Goal: Transaction & Acquisition: Purchase product/service

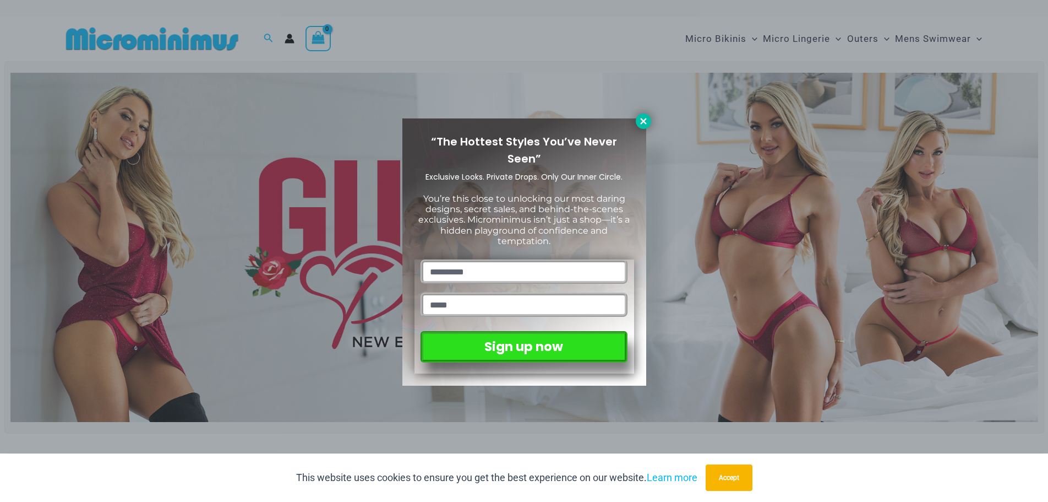
click at [649, 120] on button at bounding box center [643, 120] width 15 height 15
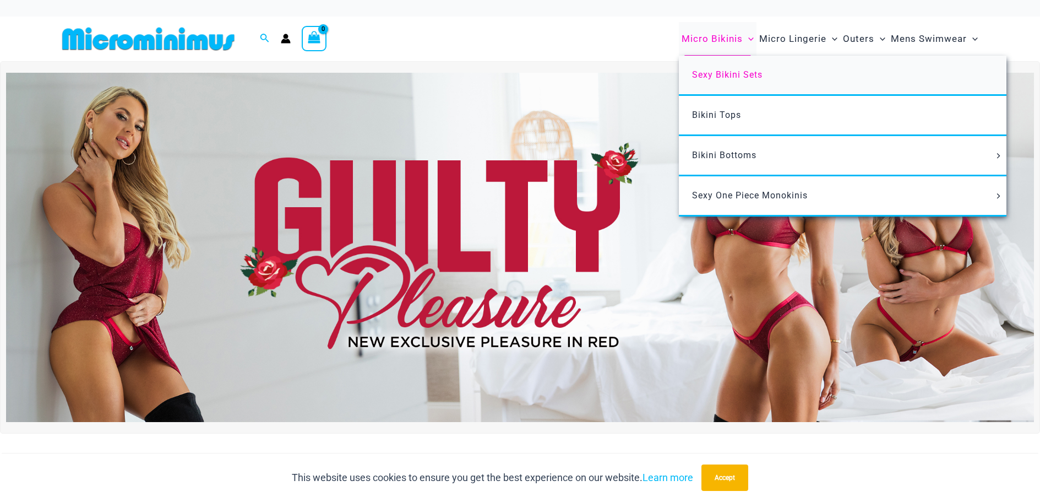
click at [728, 73] on span "Sexy Bikini Sets" at bounding box center [727, 74] width 70 height 10
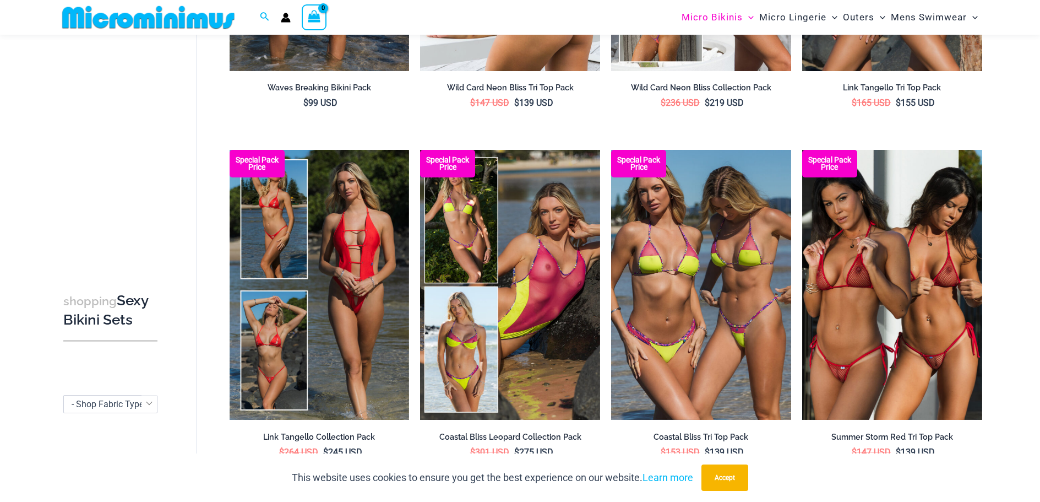
scroll to position [322, 0]
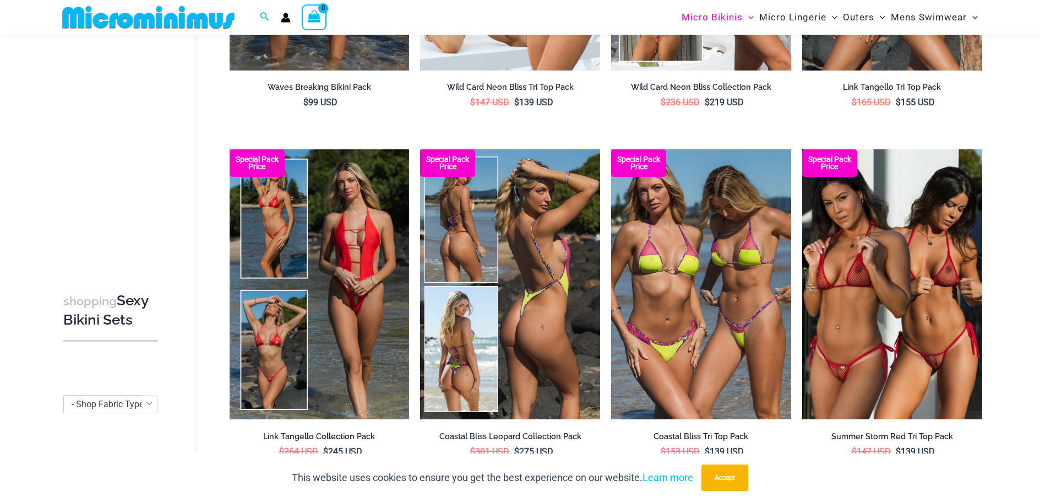
click at [501, 208] on img at bounding box center [510, 284] width 180 height 270
click at [507, 242] on img at bounding box center [510, 284] width 180 height 270
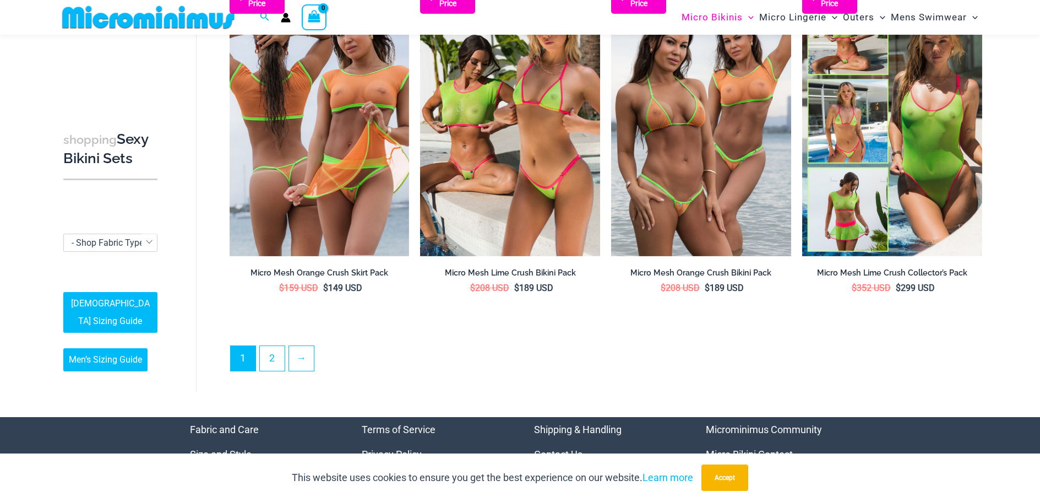
scroll to position [2634, 0]
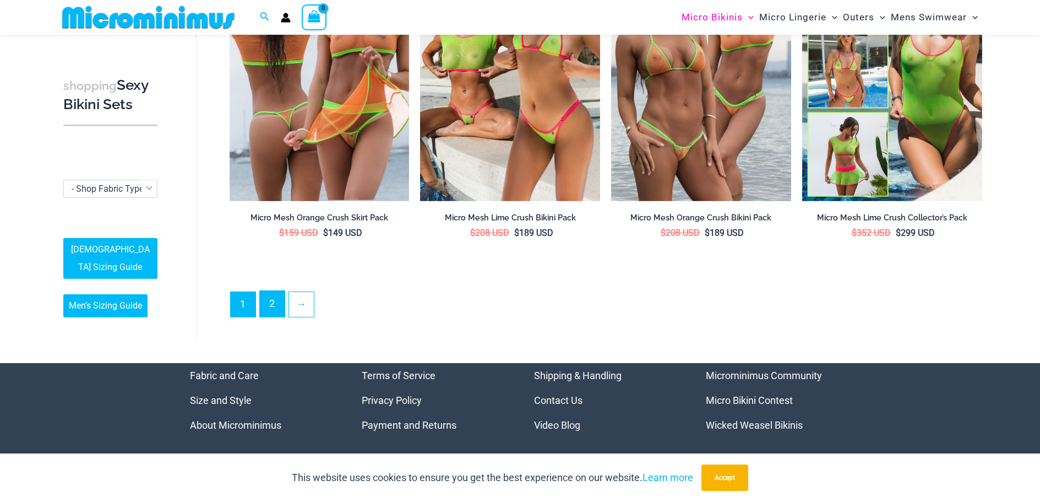
click at [280, 310] on link "2" at bounding box center [272, 304] width 25 height 26
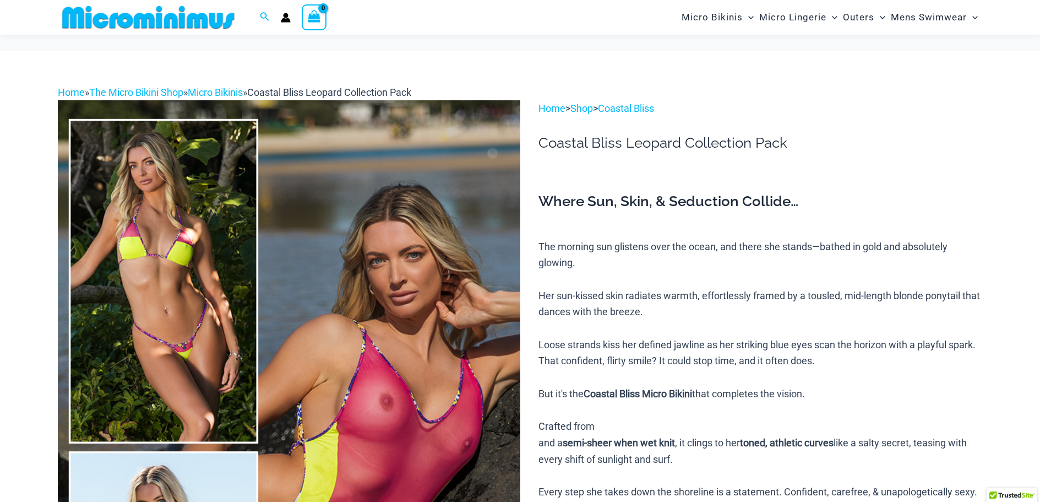
scroll to position [110, 0]
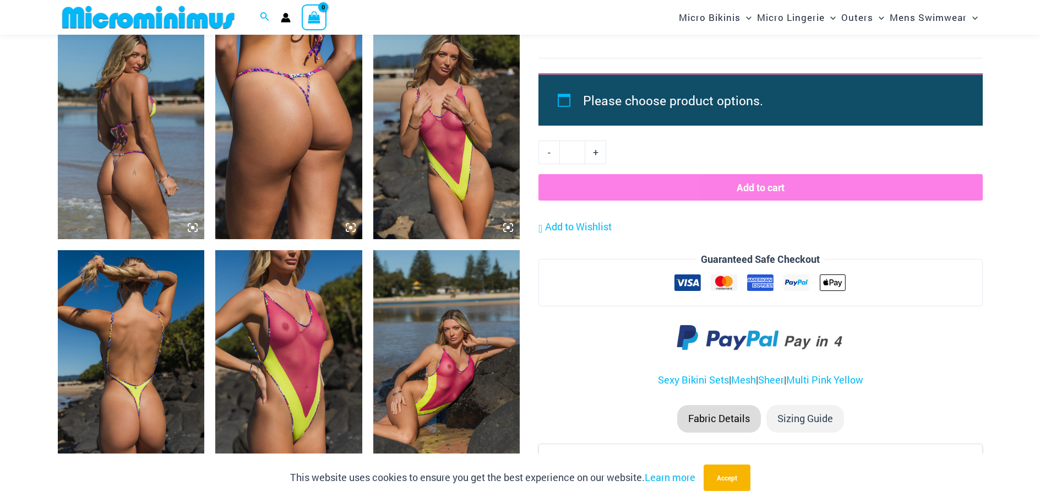
scroll to position [1701, 0]
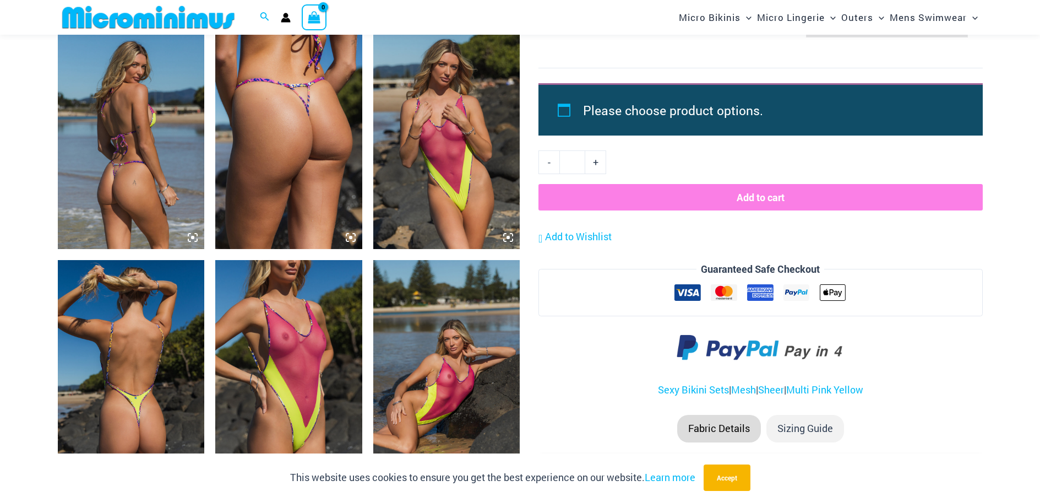
click at [434, 145] on img at bounding box center [446, 139] width 147 height 220
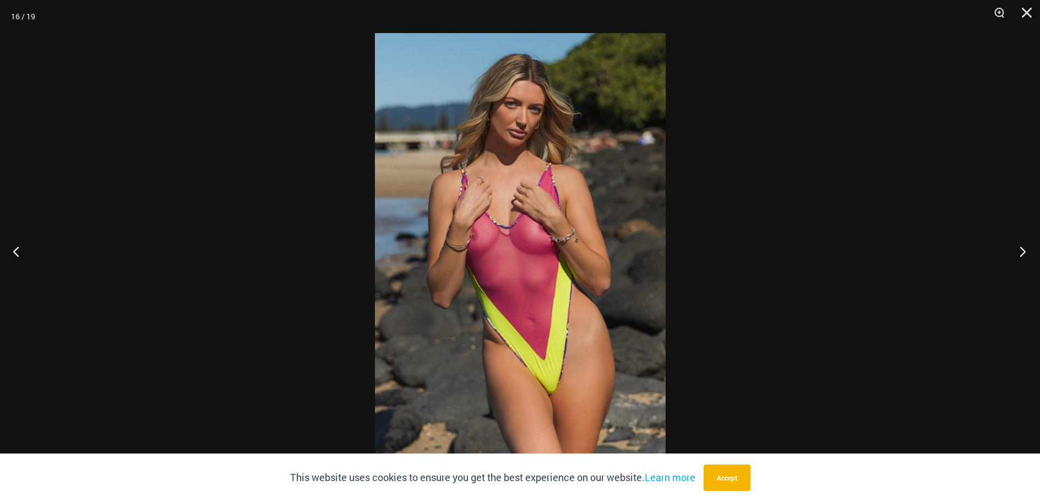
click at [1025, 252] on button "Next" at bounding box center [1019, 251] width 41 height 55
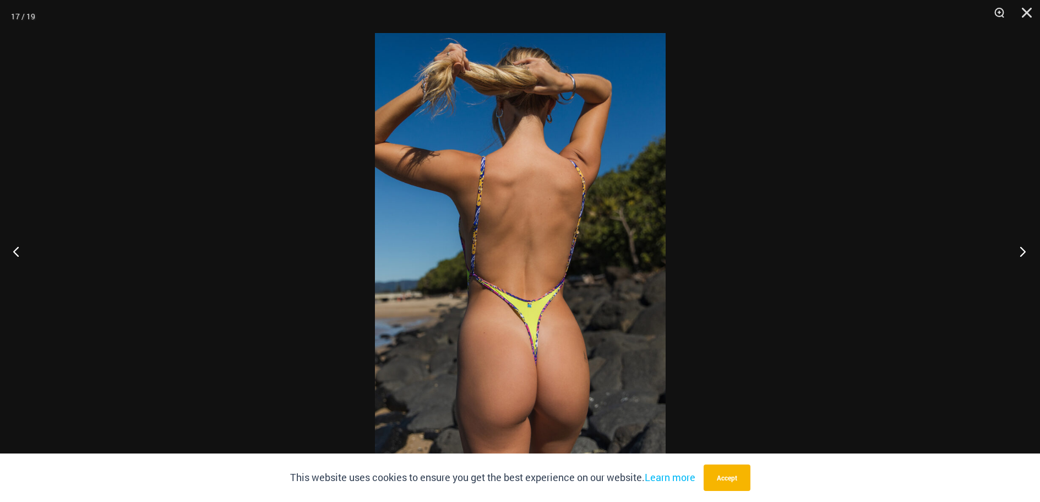
click at [1024, 250] on button "Next" at bounding box center [1019, 251] width 41 height 55
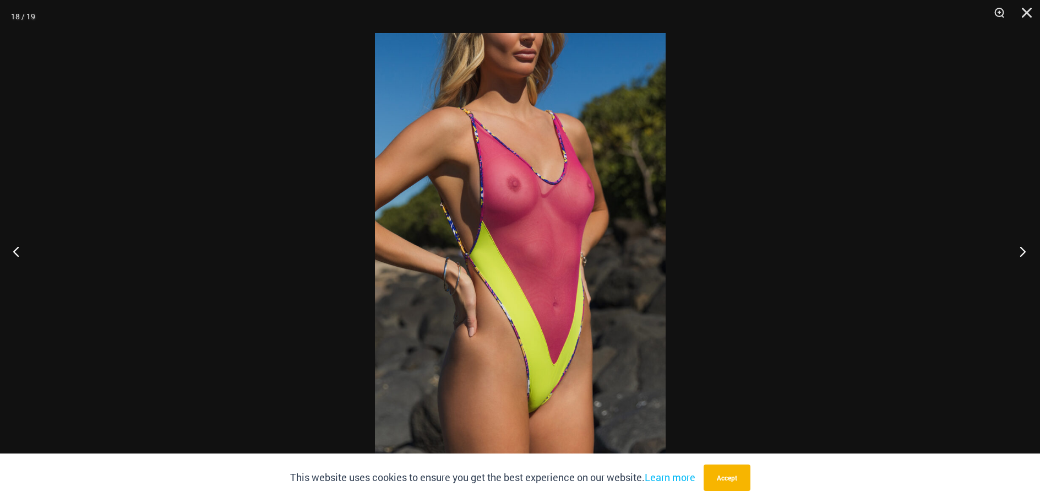
click at [1024, 247] on button "Next" at bounding box center [1019, 251] width 41 height 55
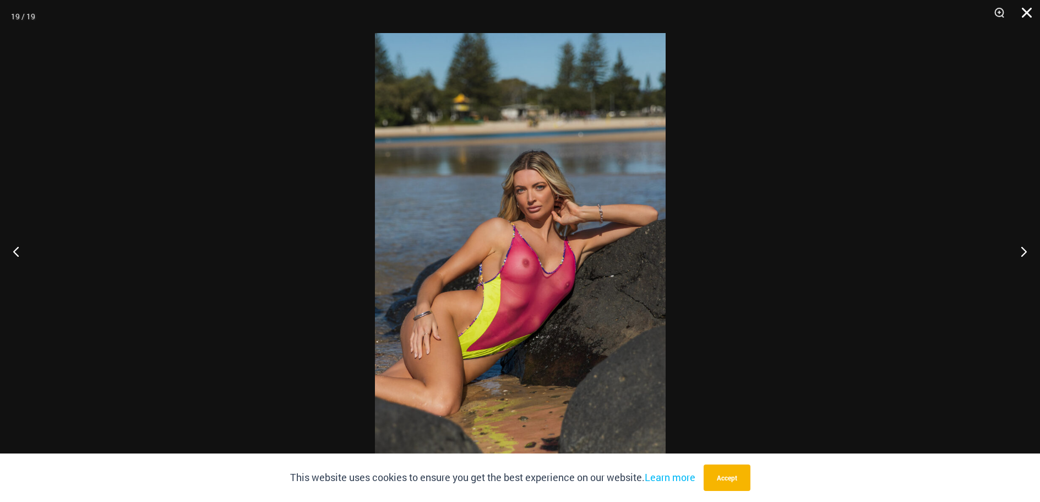
click at [1032, 13] on button "Close" at bounding box center [1023, 16] width 28 height 33
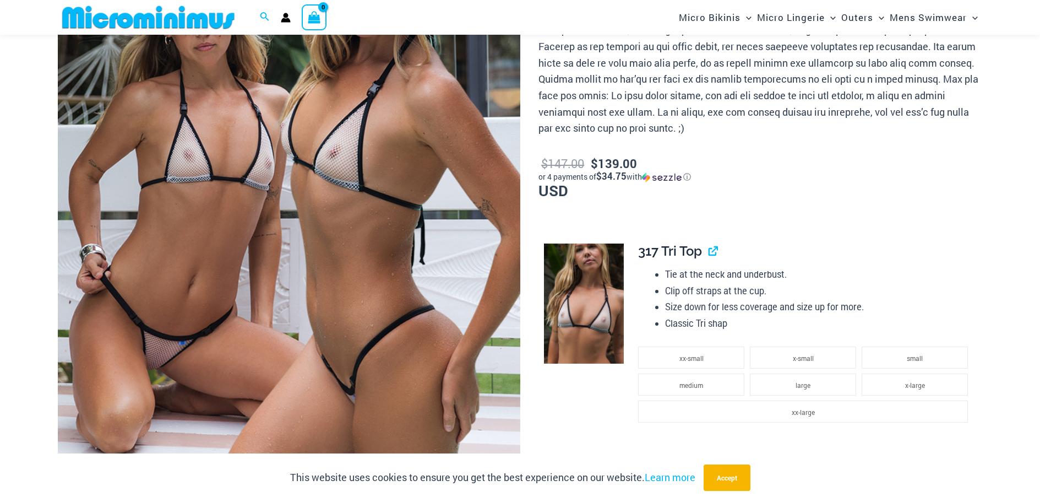
scroll to position [267, 0]
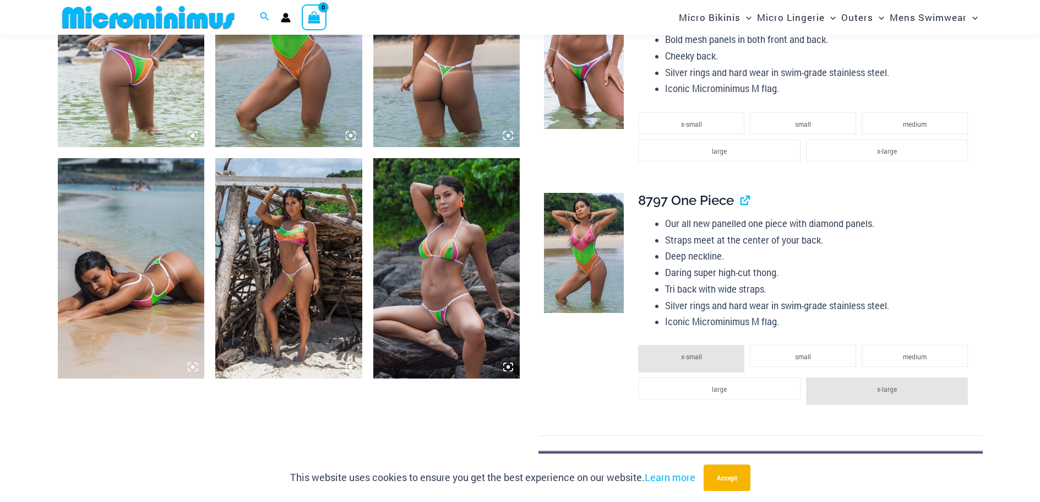
scroll to position [1146, 0]
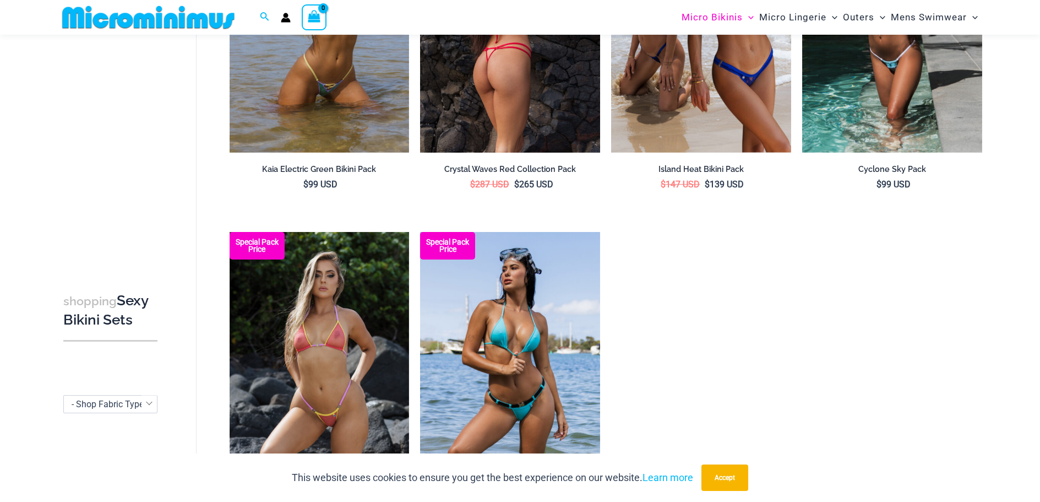
scroll to position [2029, 0]
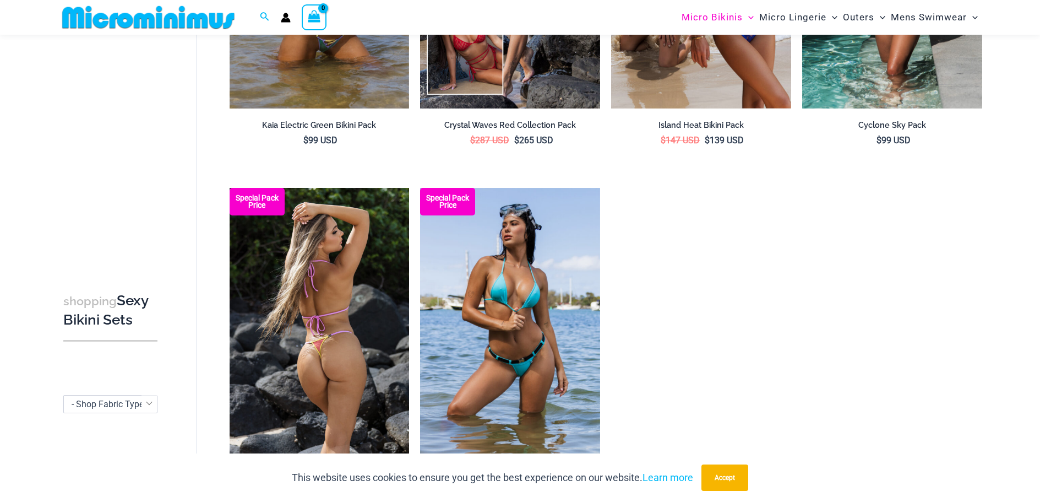
click at [382, 319] on img at bounding box center [320, 323] width 180 height 270
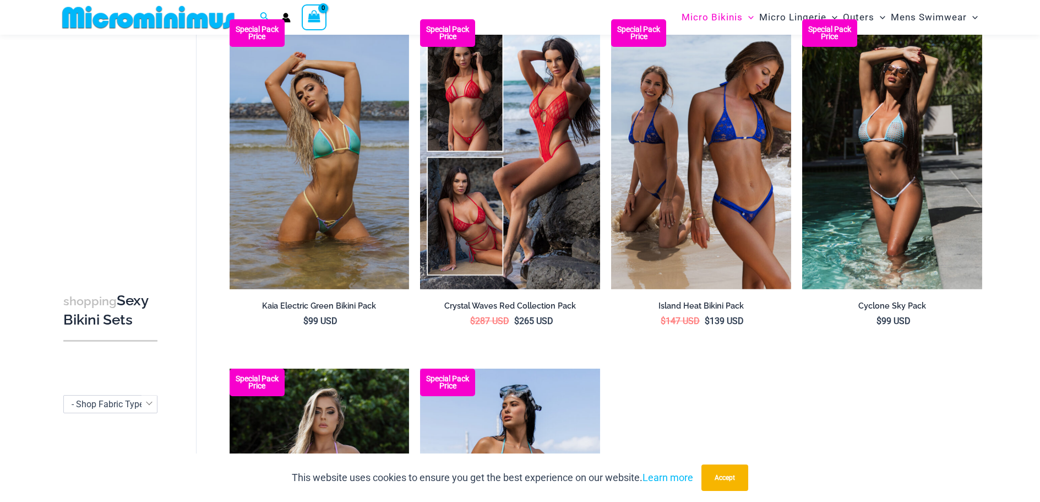
scroll to position [1808, 0]
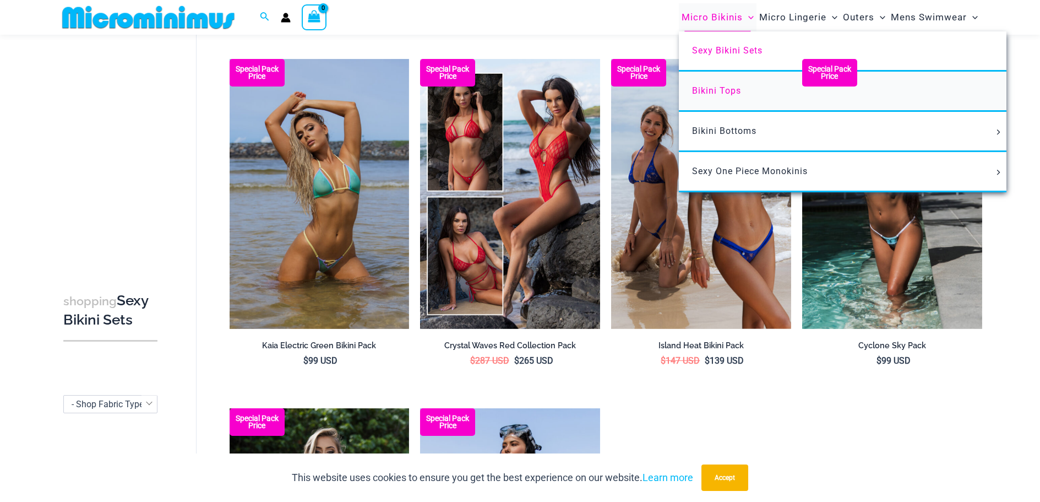
click at [736, 89] on span "Bikini Tops" at bounding box center [716, 90] width 49 height 10
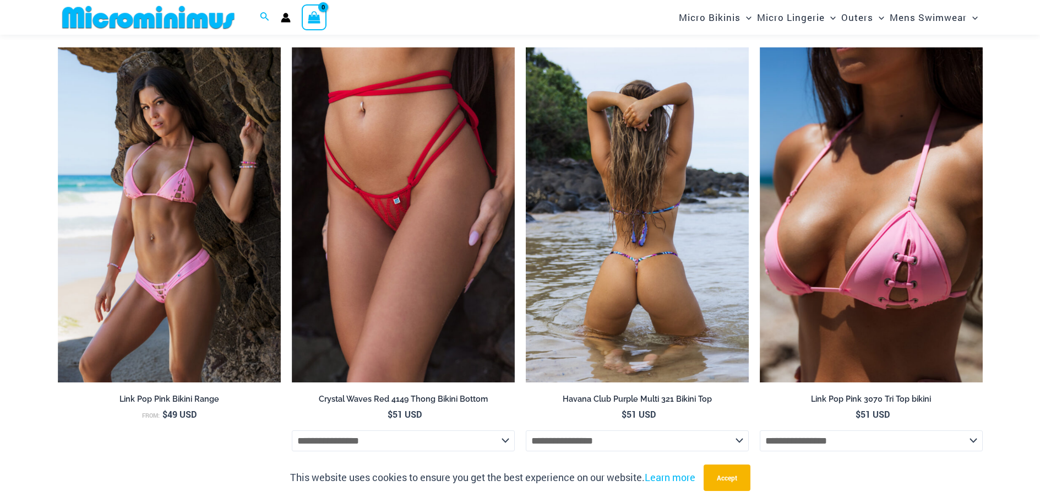
scroll to position [1807, 0]
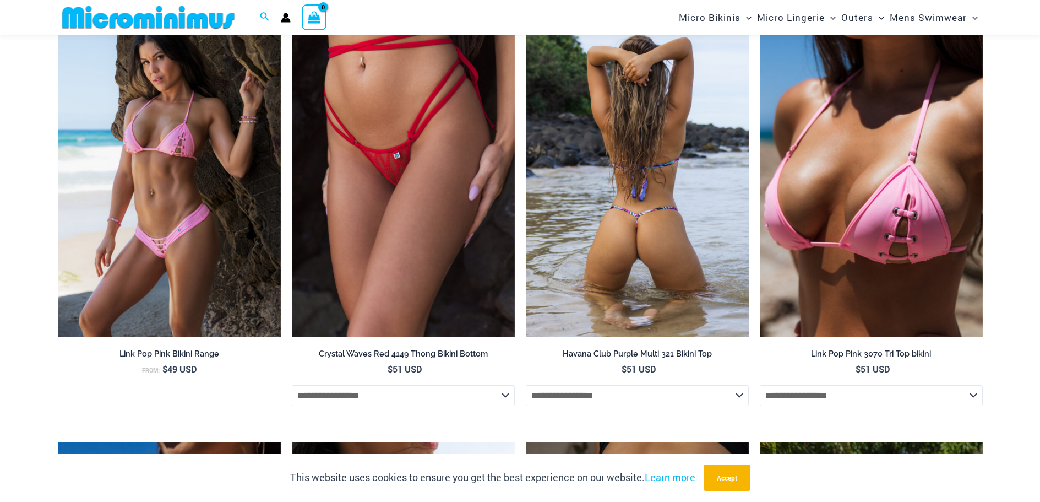
click at [616, 247] on img at bounding box center [637, 169] width 223 height 335
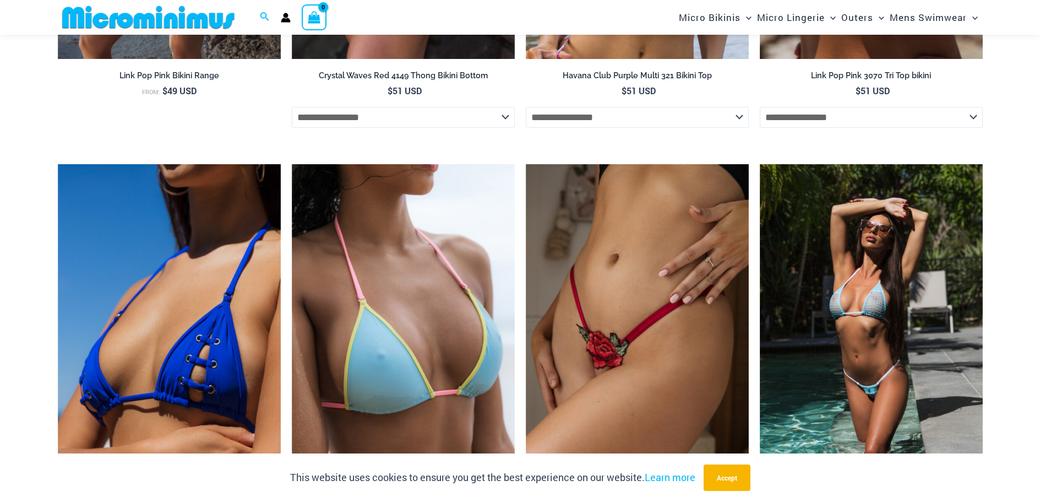
scroll to position [2193, 0]
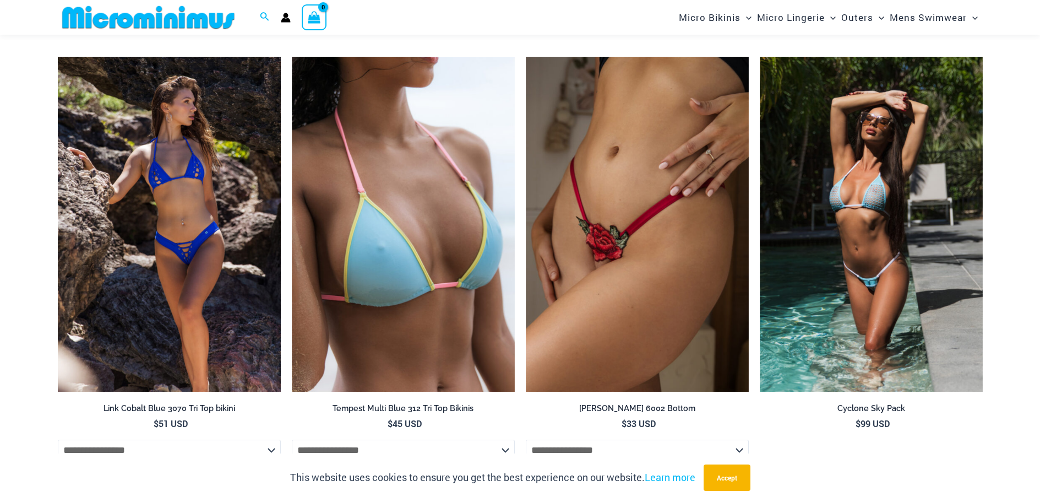
click at [232, 279] on img at bounding box center [169, 224] width 223 height 335
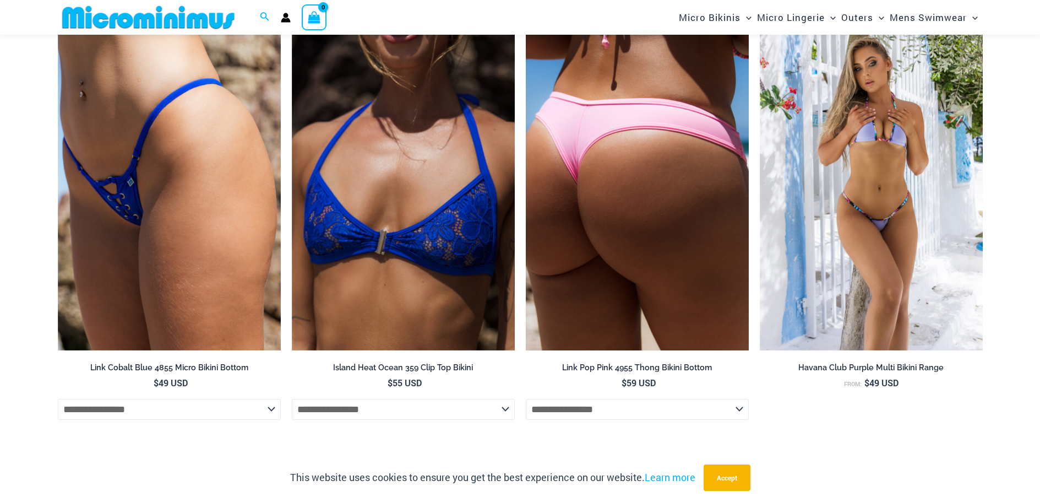
scroll to position [3239, 0]
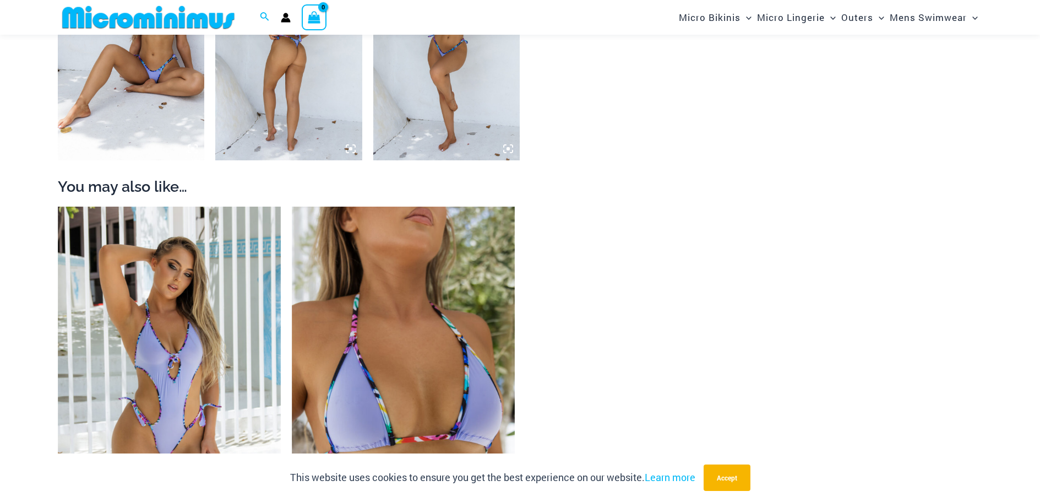
scroll to position [936, 0]
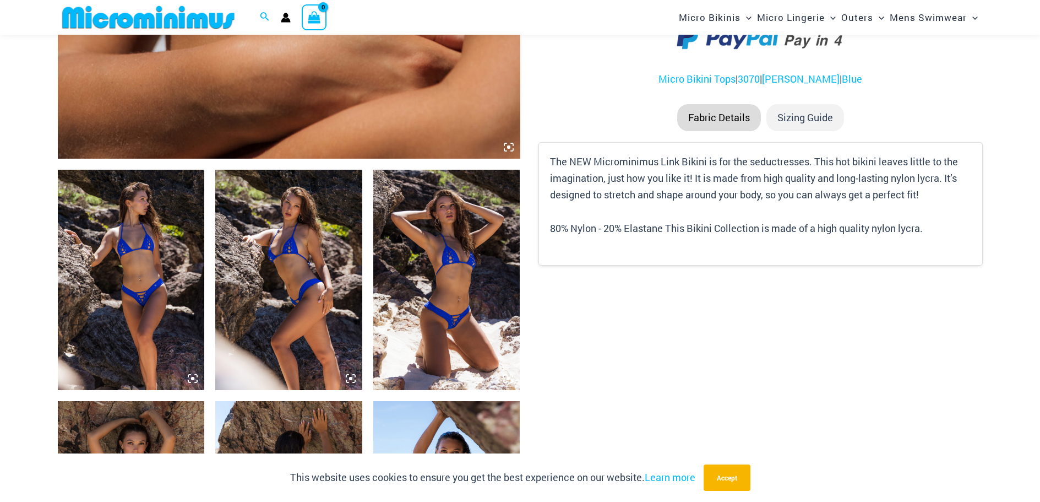
scroll to position [716, 0]
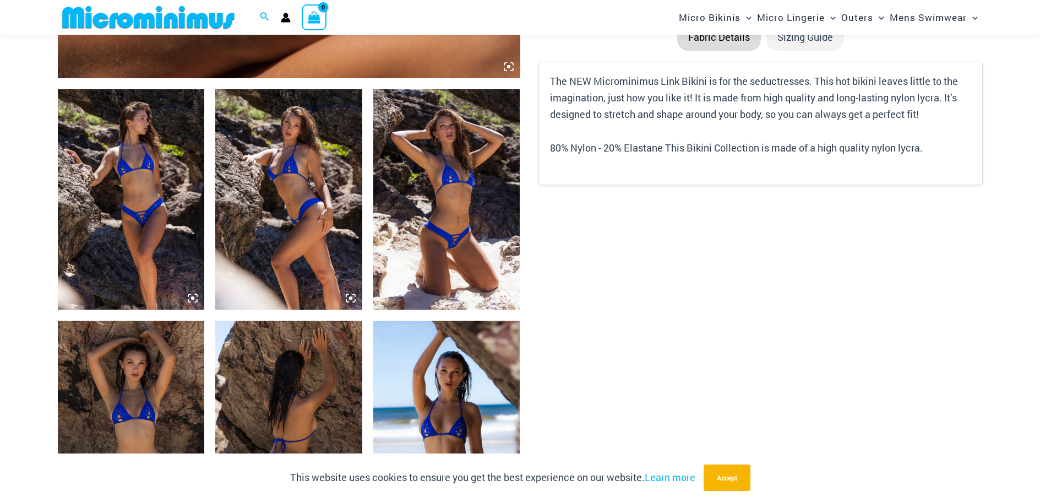
click at [474, 263] on img at bounding box center [446, 199] width 147 height 220
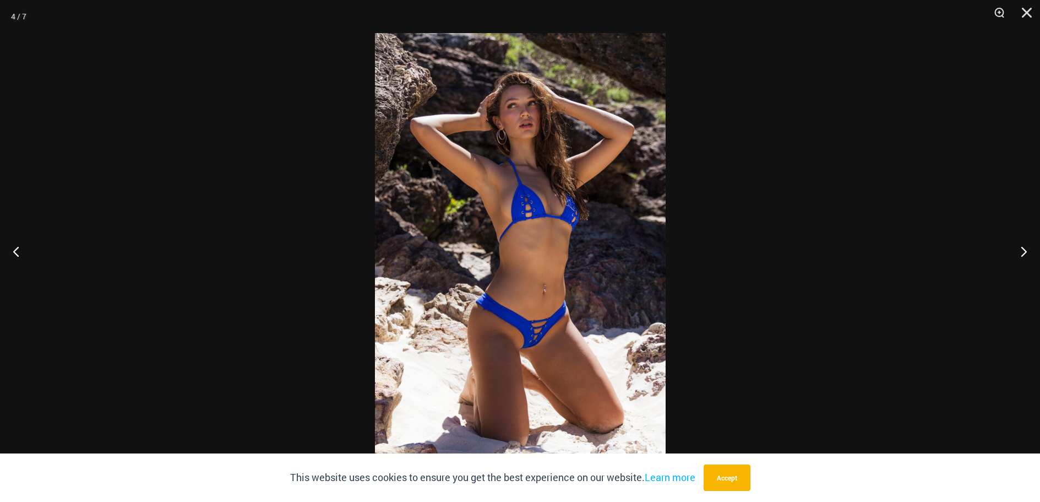
click at [530, 213] on img at bounding box center [520, 251] width 291 height 436
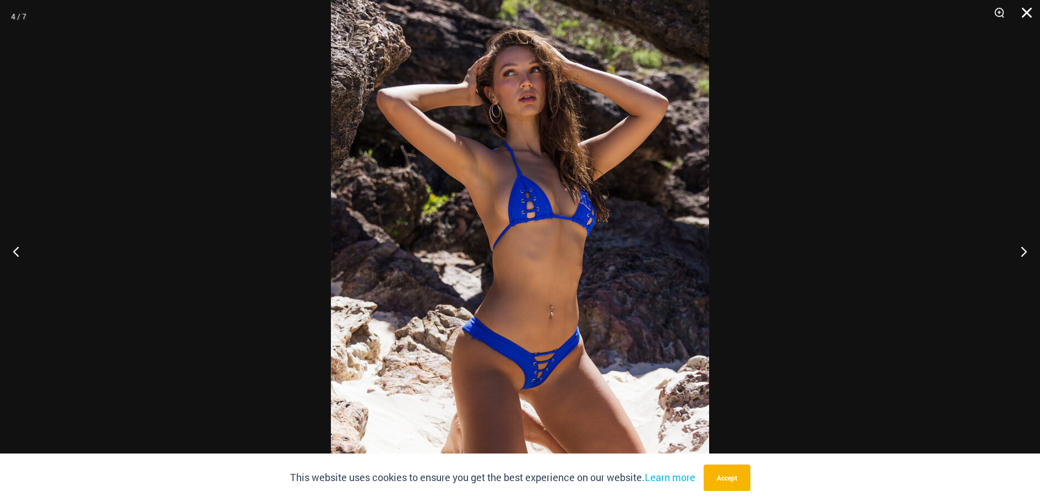
click at [1024, 17] on button "Close" at bounding box center [1023, 16] width 28 height 33
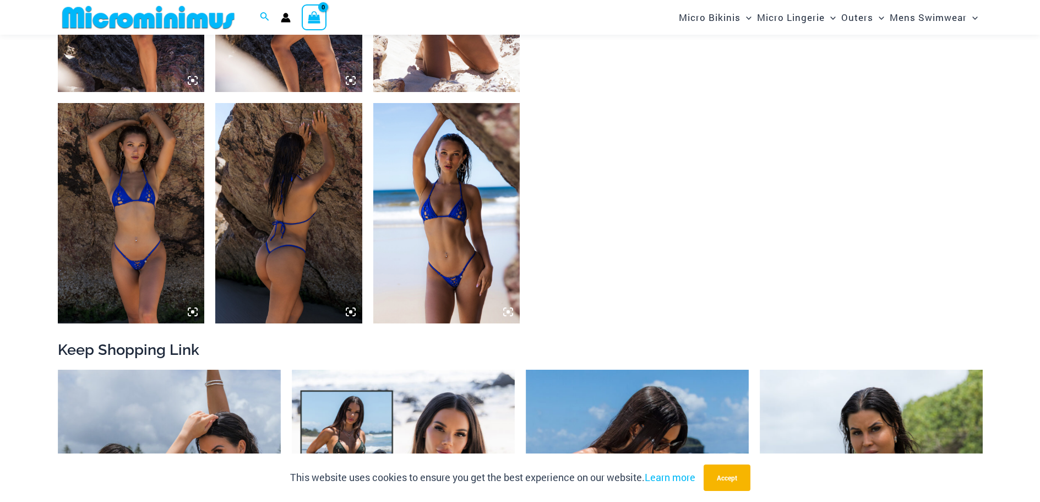
scroll to position [936, 0]
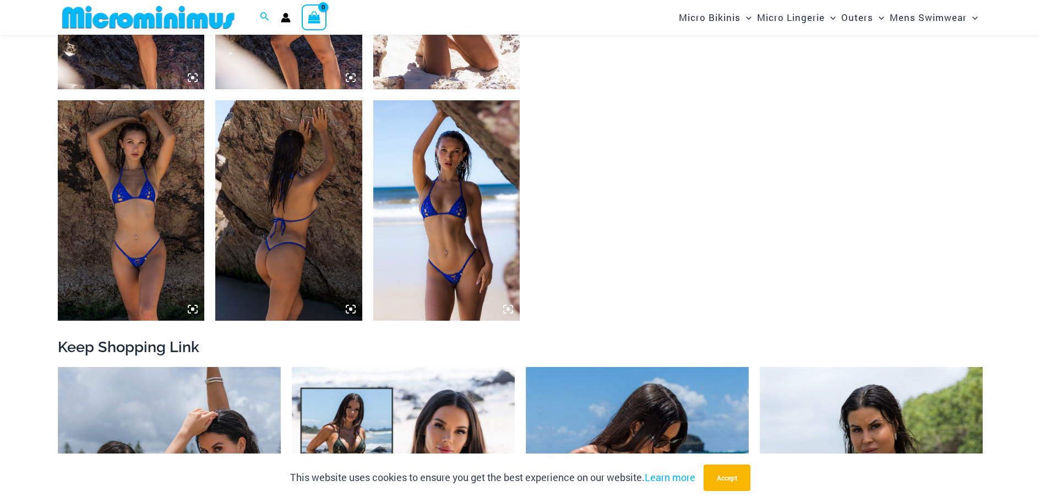
click at [476, 231] on img at bounding box center [446, 210] width 147 height 220
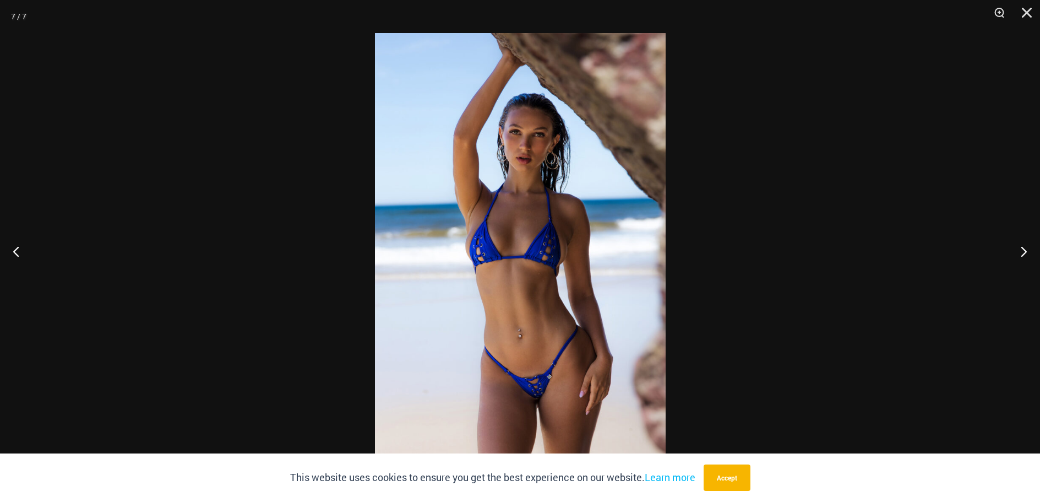
click at [476, 231] on img at bounding box center [520, 251] width 291 height 436
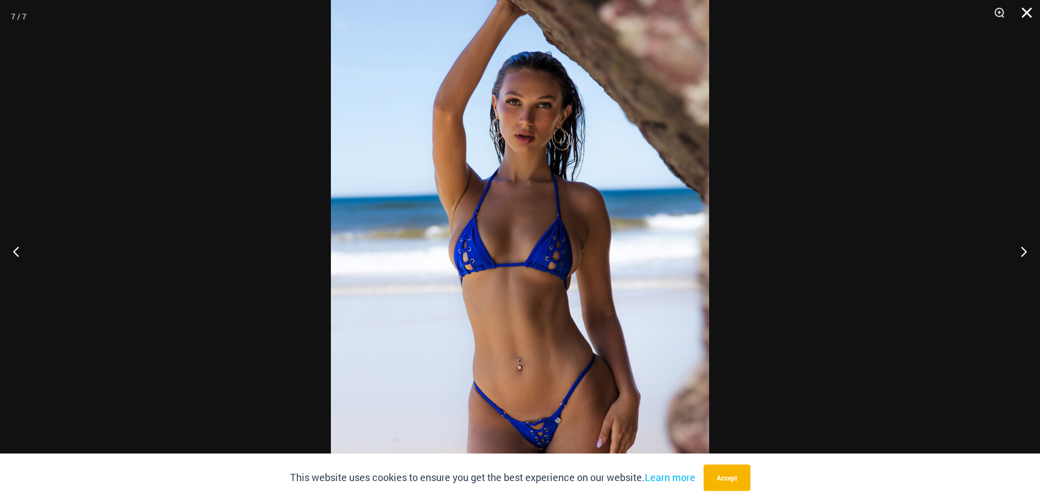
click at [1026, 8] on button "Close" at bounding box center [1023, 16] width 28 height 33
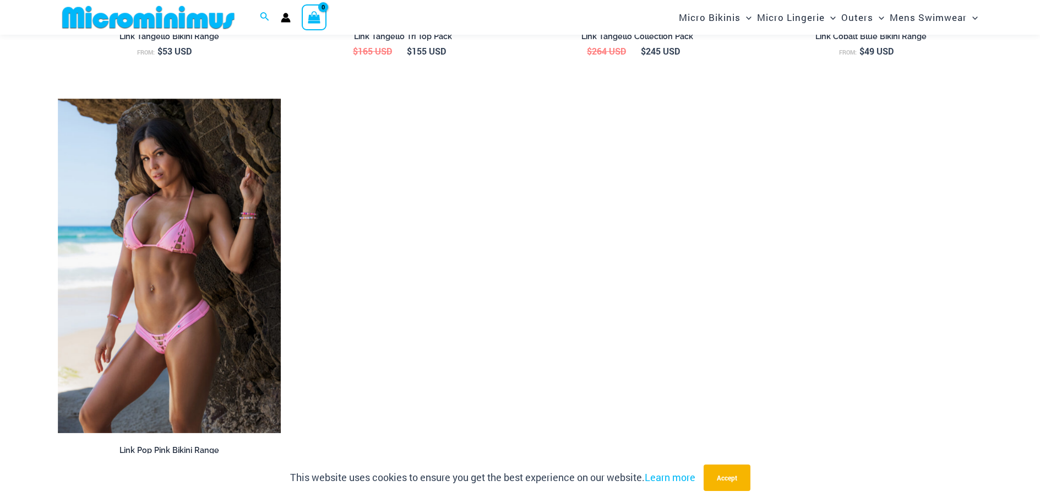
scroll to position [2037, 0]
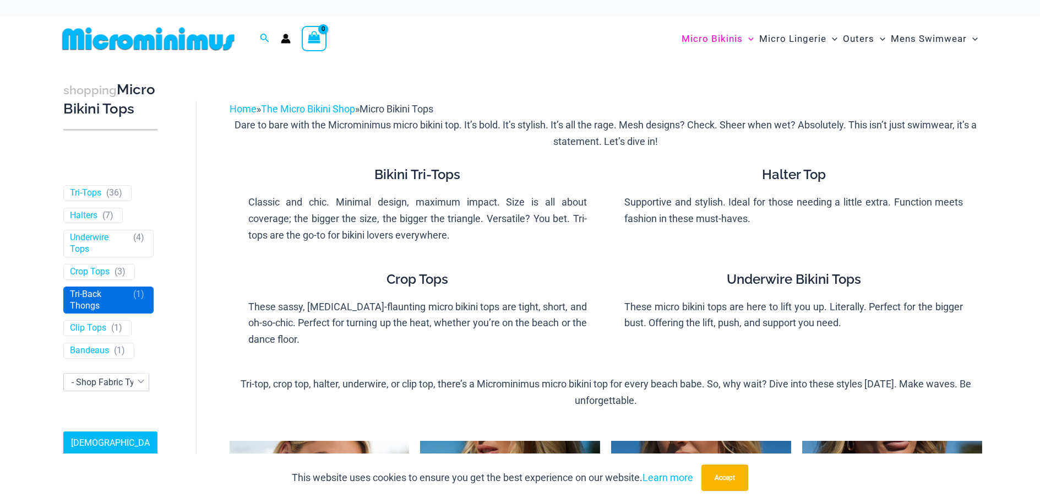
scroll to position [311, 0]
click at [104, 377] on span "- Shop Fabric Type" at bounding box center [108, 382] width 72 height 10
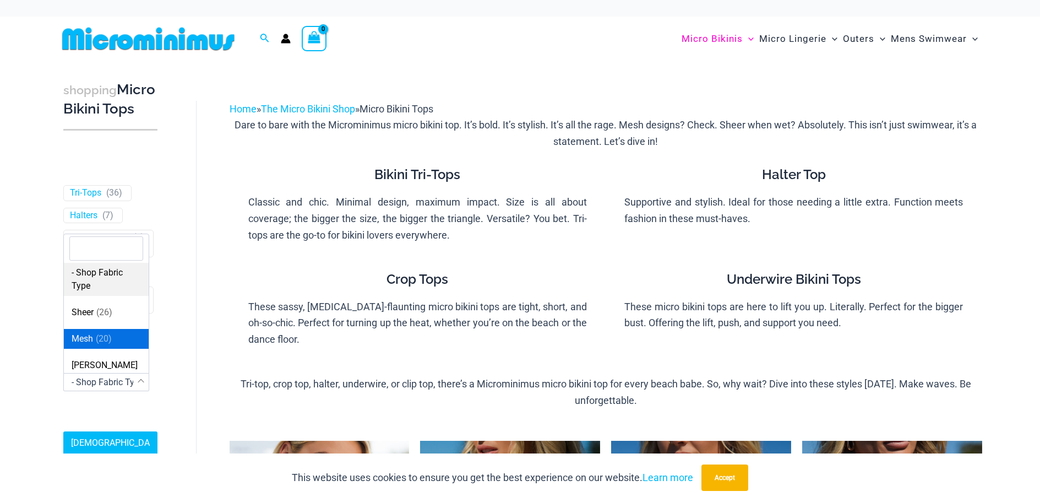
select select "****"
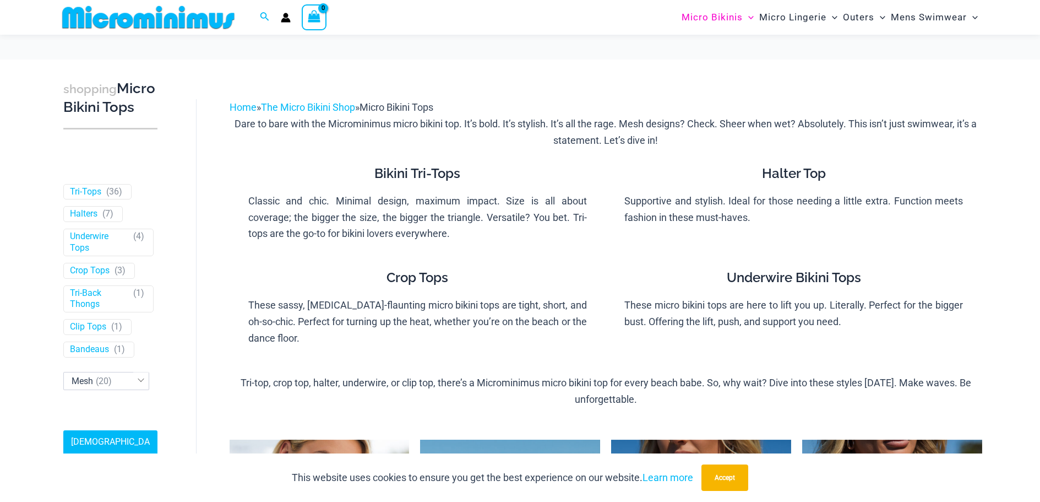
scroll to position [209, 0]
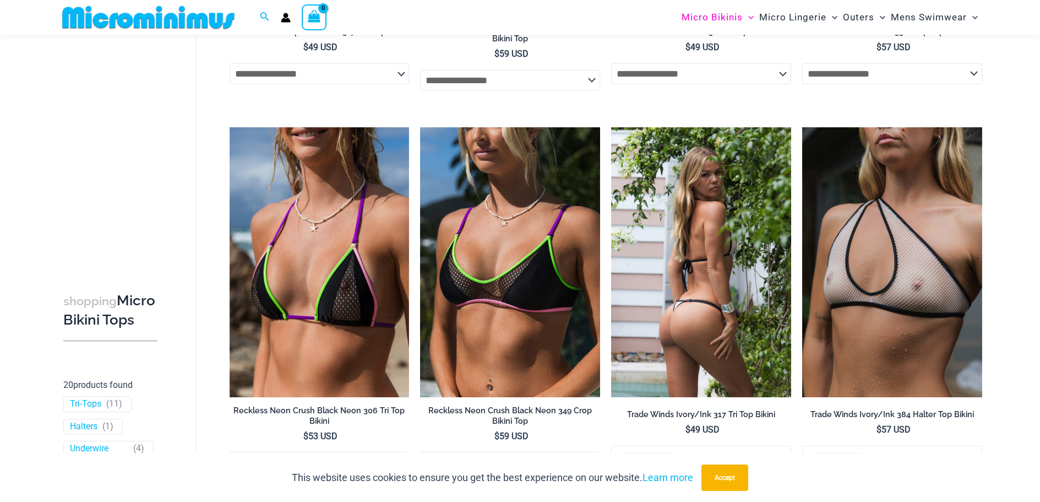
scroll to position [713, 0]
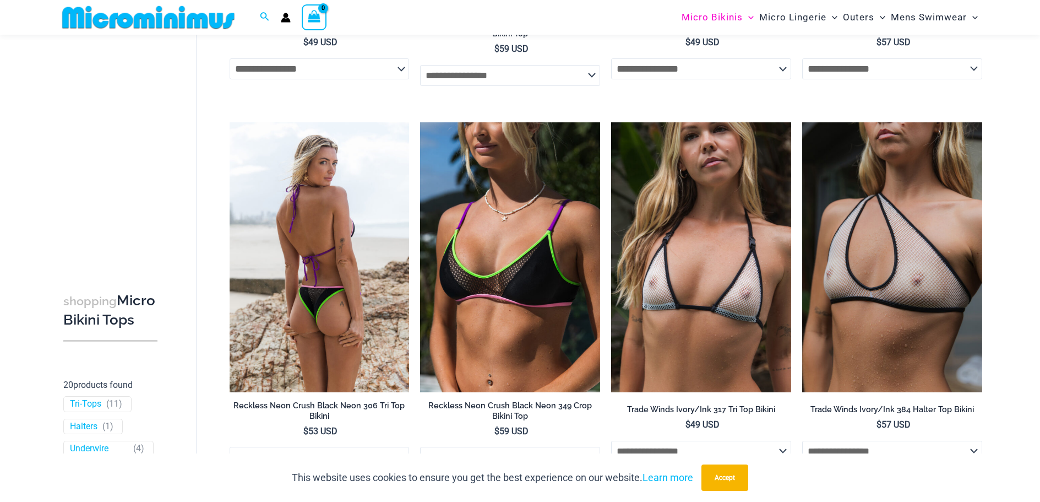
click at [353, 258] on img at bounding box center [320, 257] width 180 height 270
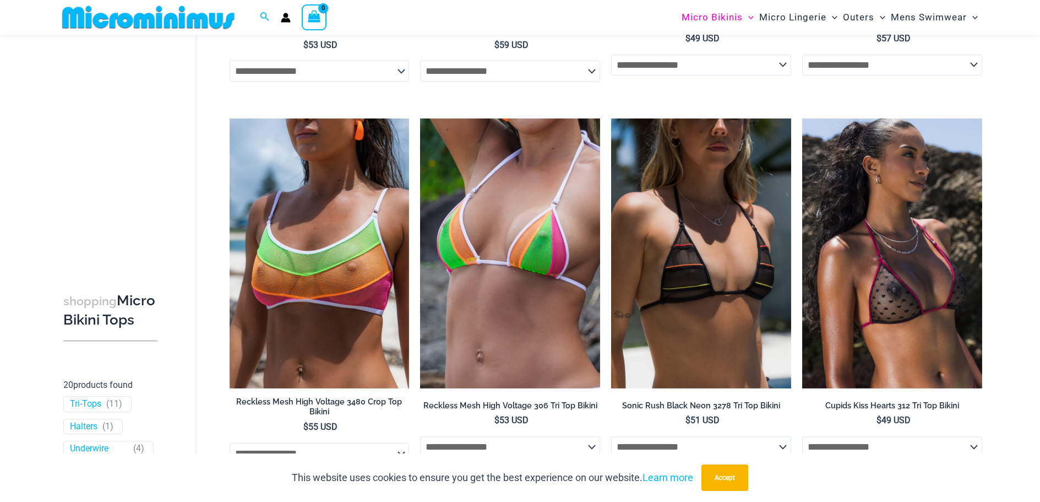
scroll to position [1099, 0]
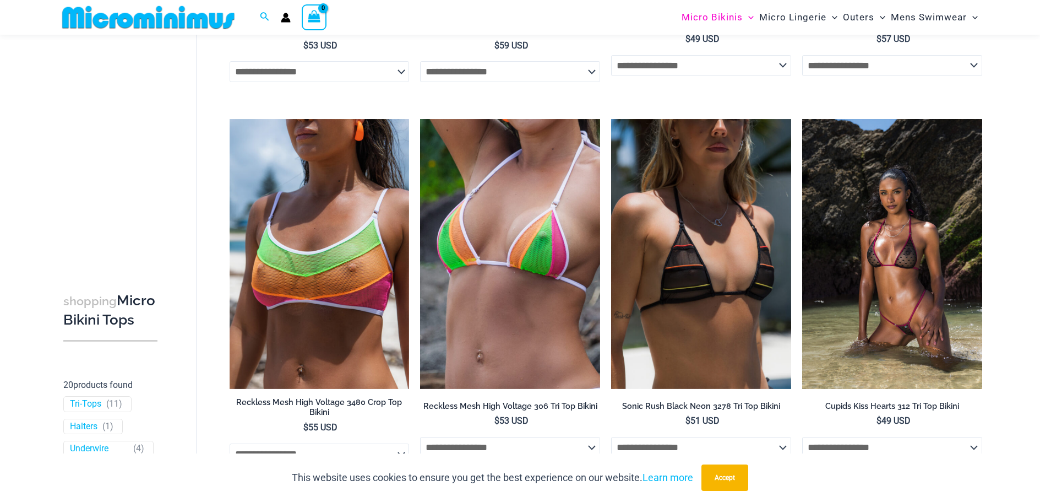
click at [928, 235] on img at bounding box center [892, 254] width 180 height 270
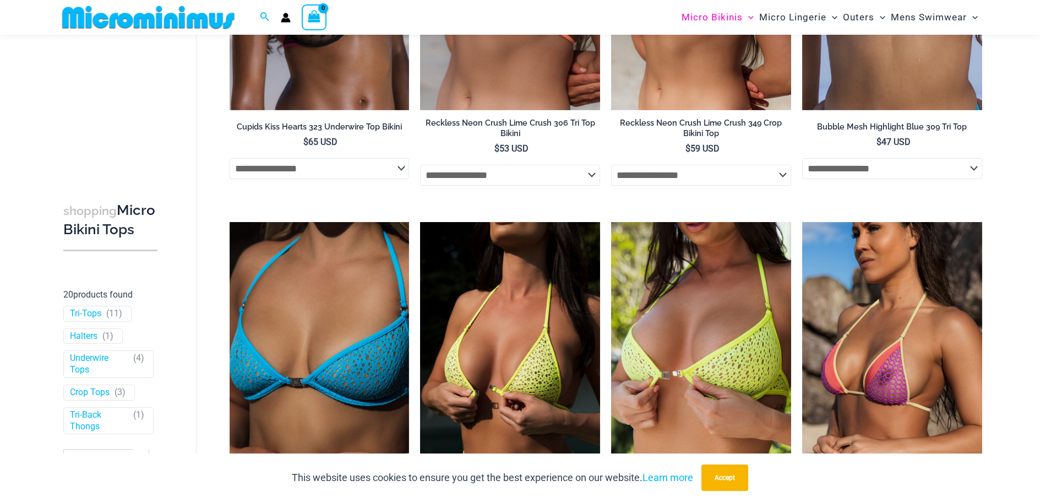
scroll to position [266, 0]
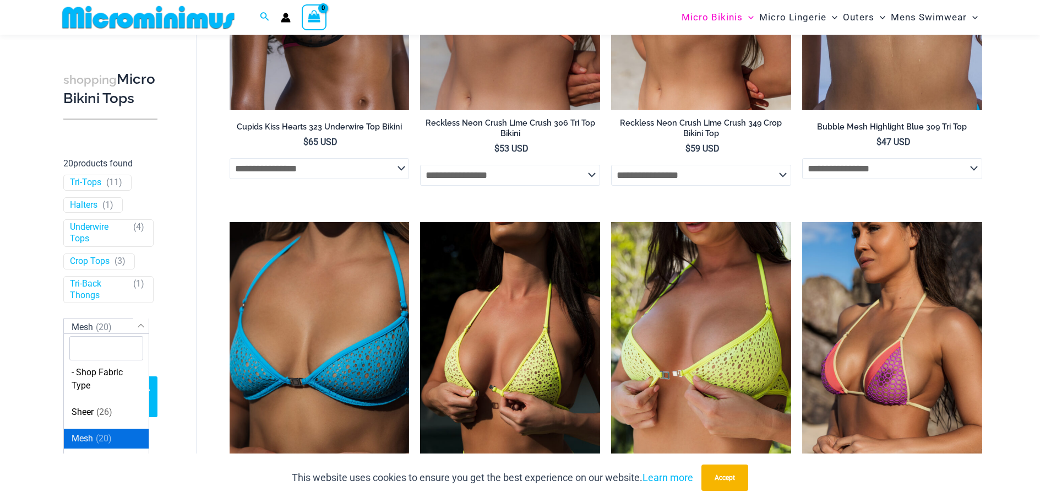
click at [108, 322] on span "( 20 )" at bounding box center [104, 327] width 16 height 10
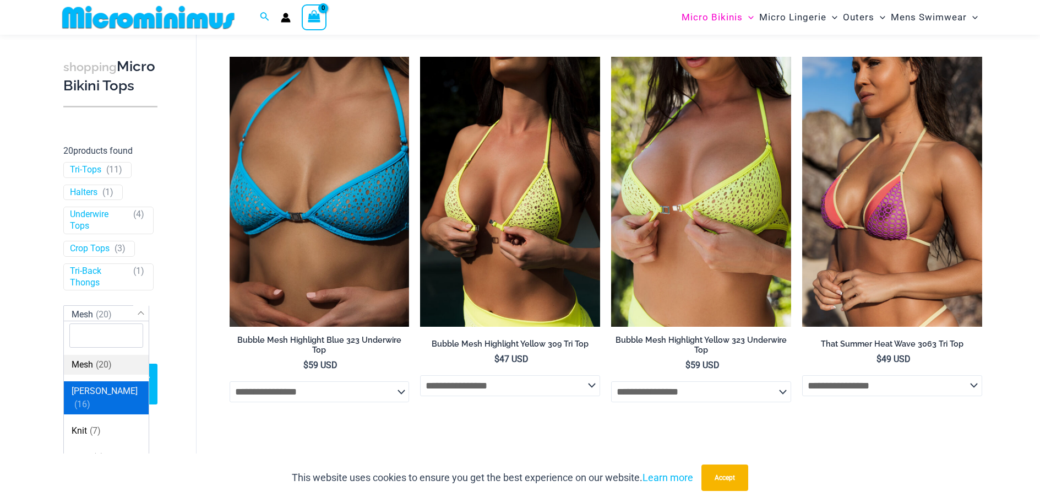
scroll to position [68, 0]
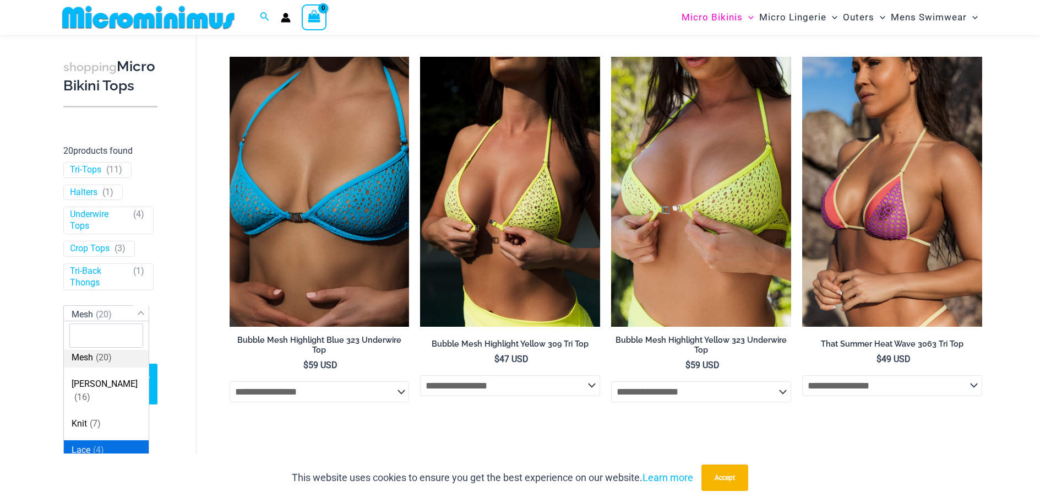
select select "****"
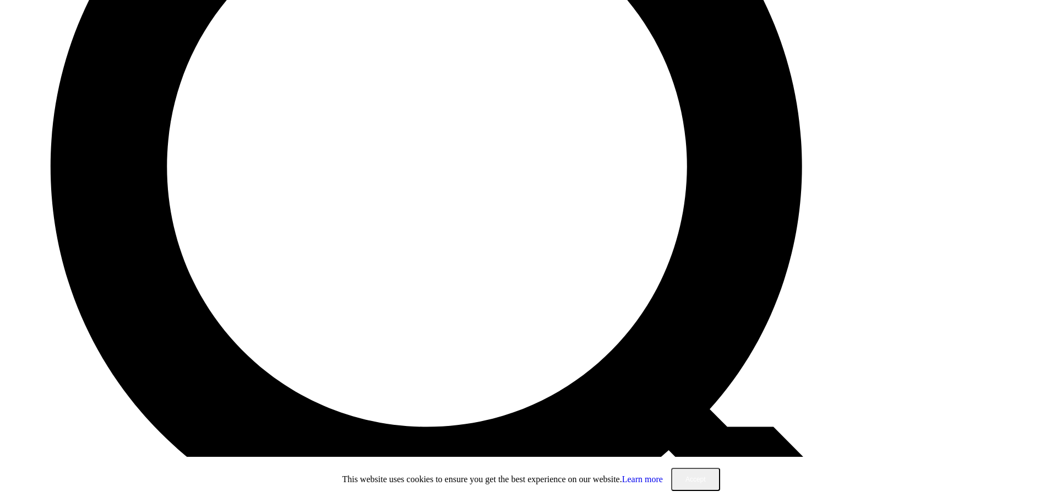
scroll to position [496, 0]
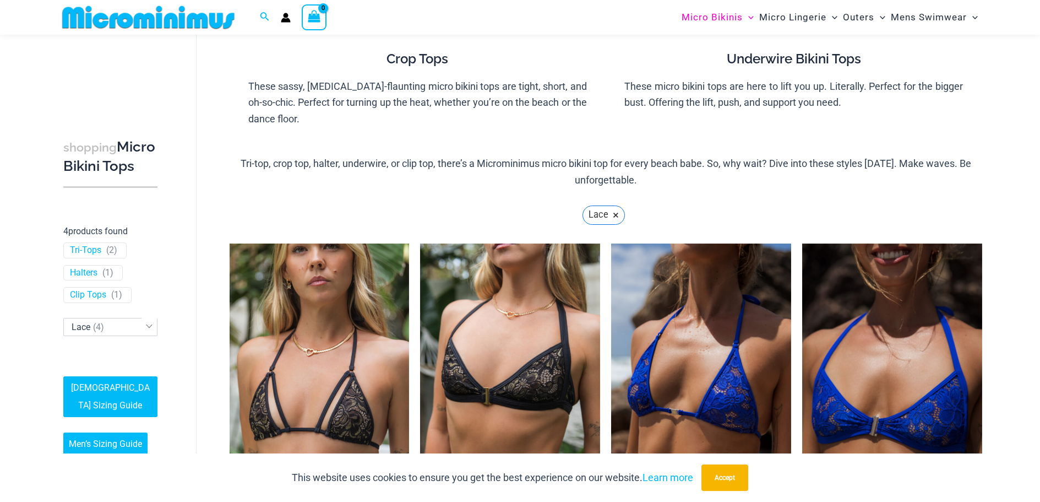
scroll to position [198, 0]
click at [107, 316] on div "Filtered (4) Filters Reset all × Lace × 4 products found by Style Tri-Tops ( 2 …" at bounding box center [110, 284] width 105 height 135
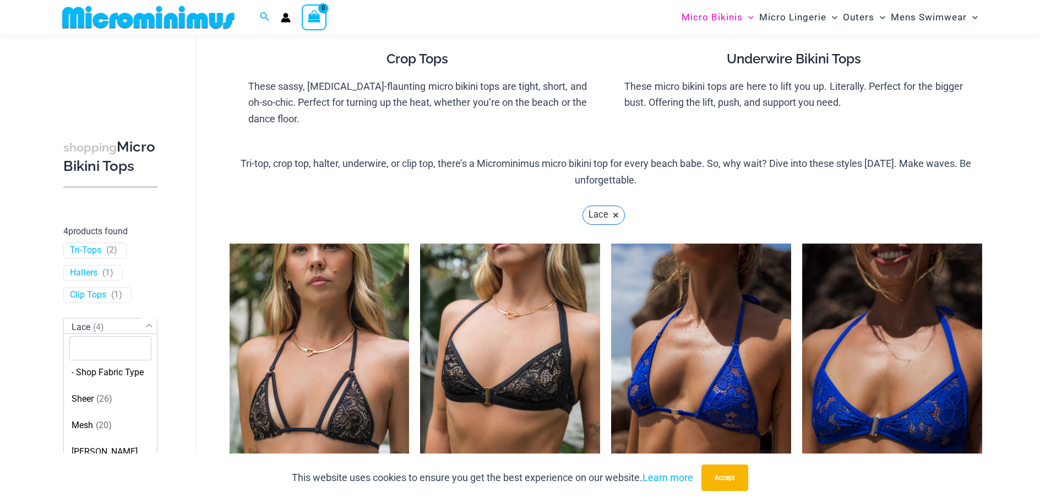
click at [105, 318] on span "Lace ( 4 )" at bounding box center [110, 326] width 93 height 17
select select "****"
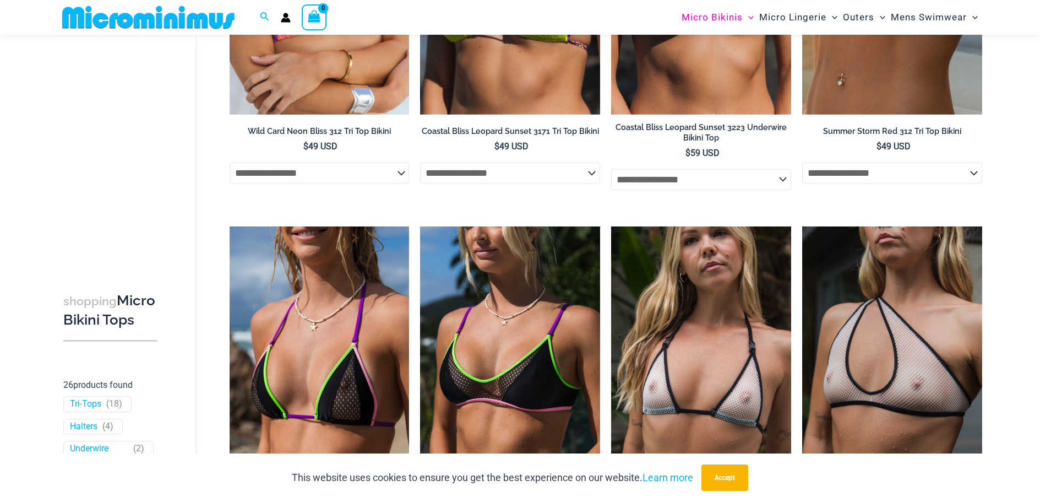
scroll to position [441, 0]
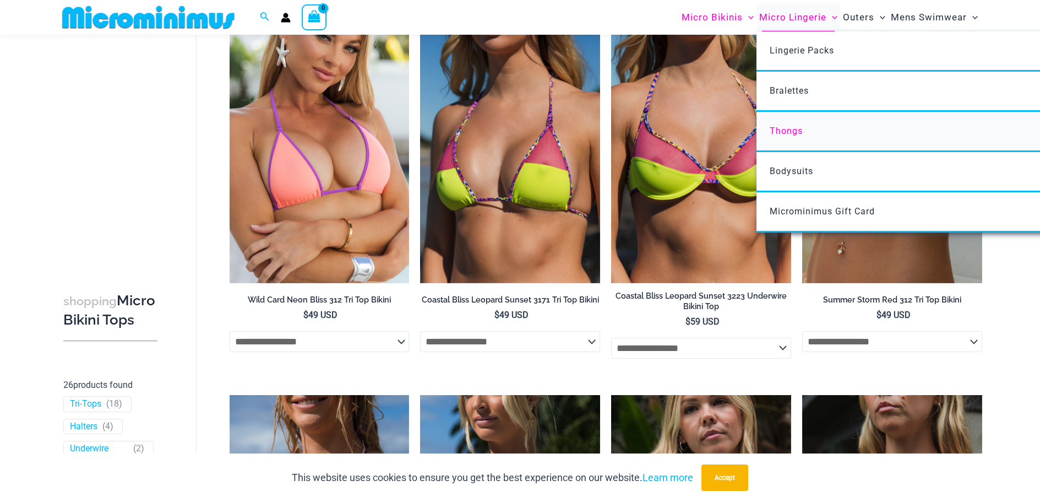
click at [790, 121] on link "Thongs" at bounding box center [921, 132] width 328 height 40
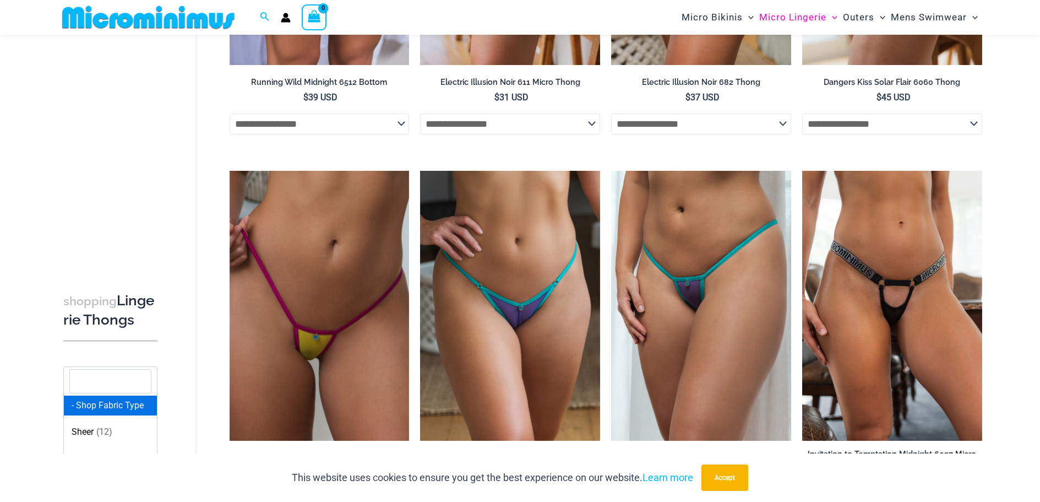
click at [129, 393] on input "search" at bounding box center [110, 381] width 82 height 24
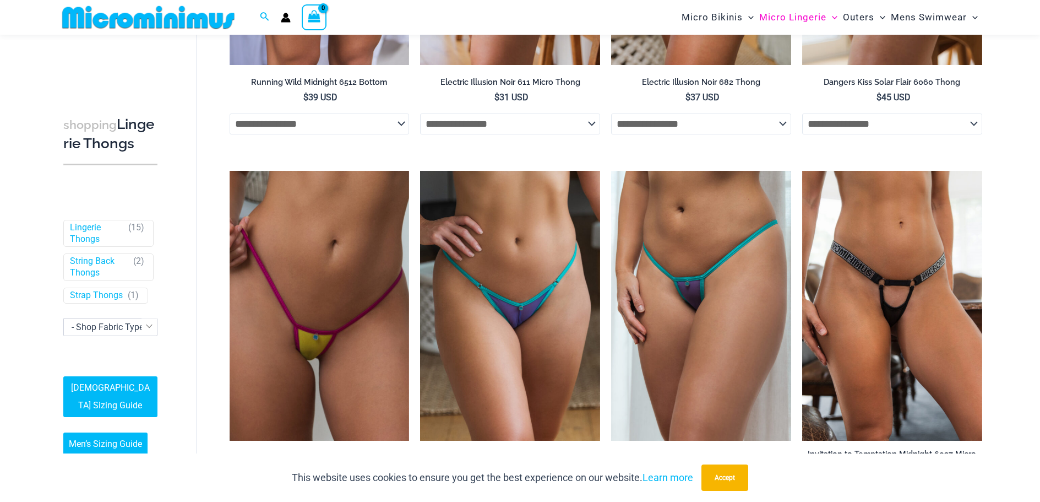
click at [126, 322] on span "- Shop Fabric Type" at bounding box center [108, 327] width 72 height 10
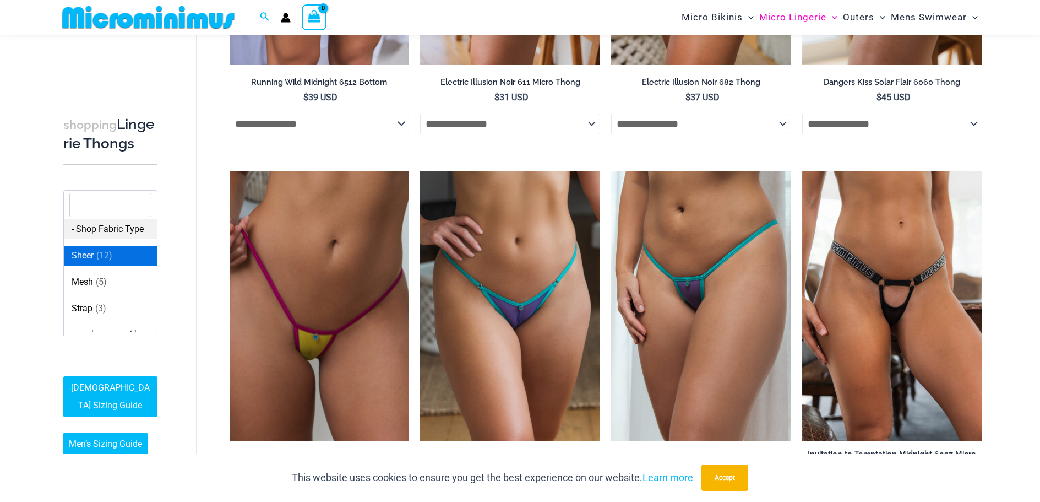
select select "****"
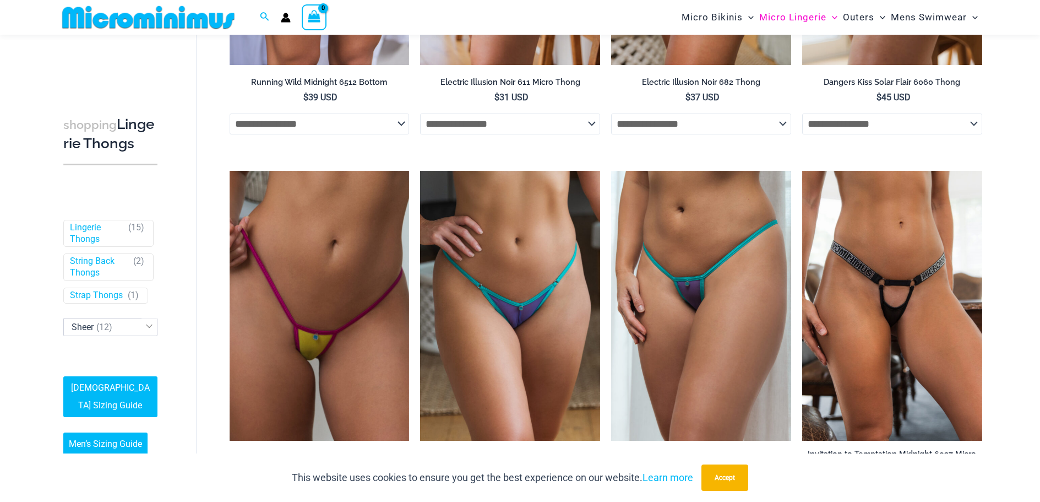
click at [150, 322] on b at bounding box center [149, 325] width 6 height 6
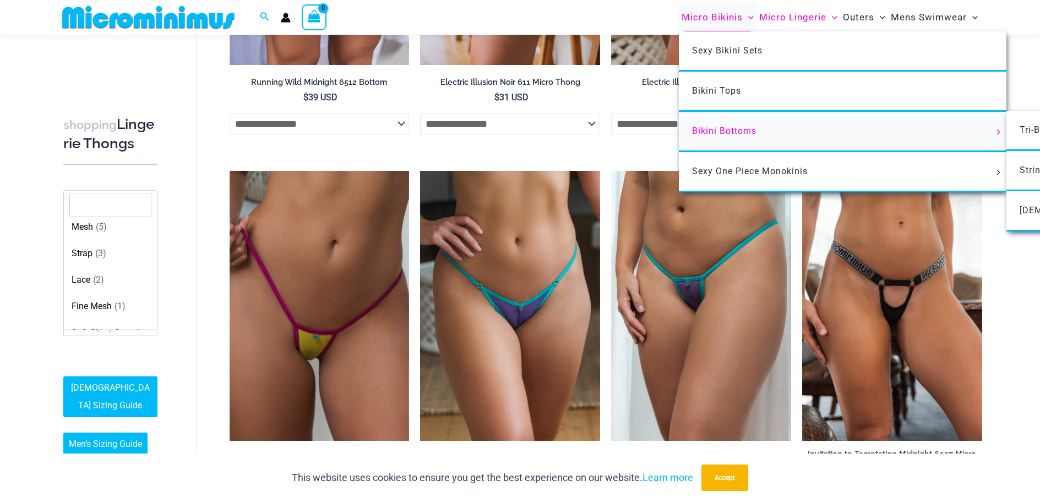
click at [730, 135] on span "Bikini Bottoms" at bounding box center [724, 131] width 64 height 10
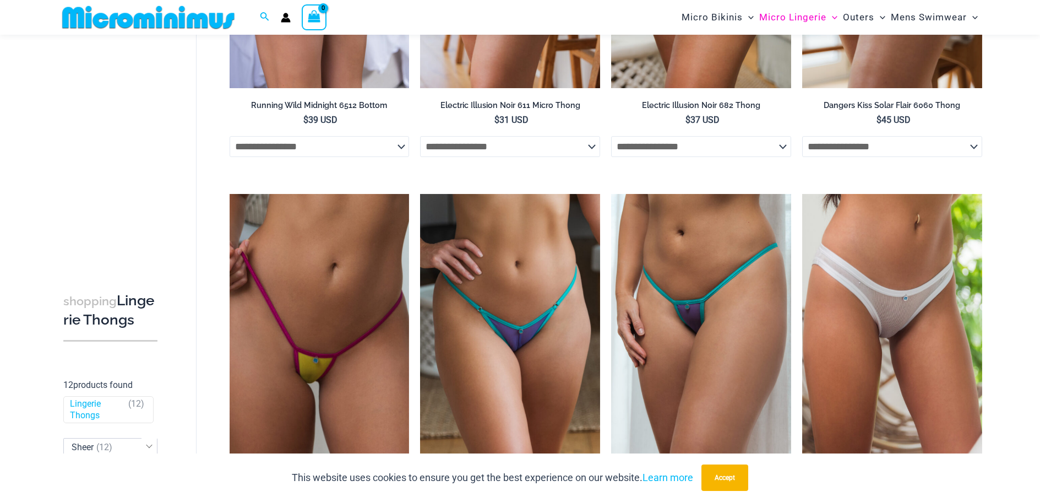
scroll to position [760, 0]
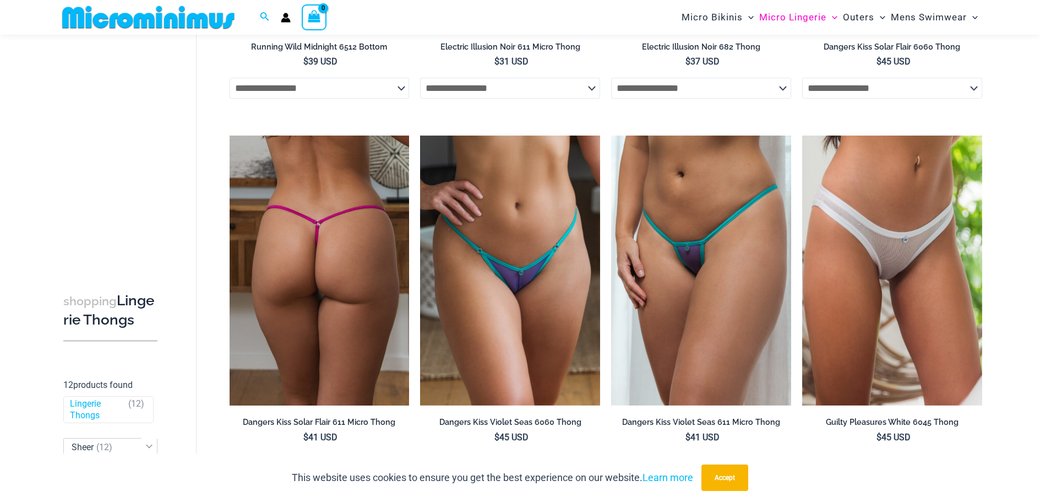
click at [338, 295] on img at bounding box center [320, 270] width 180 height 270
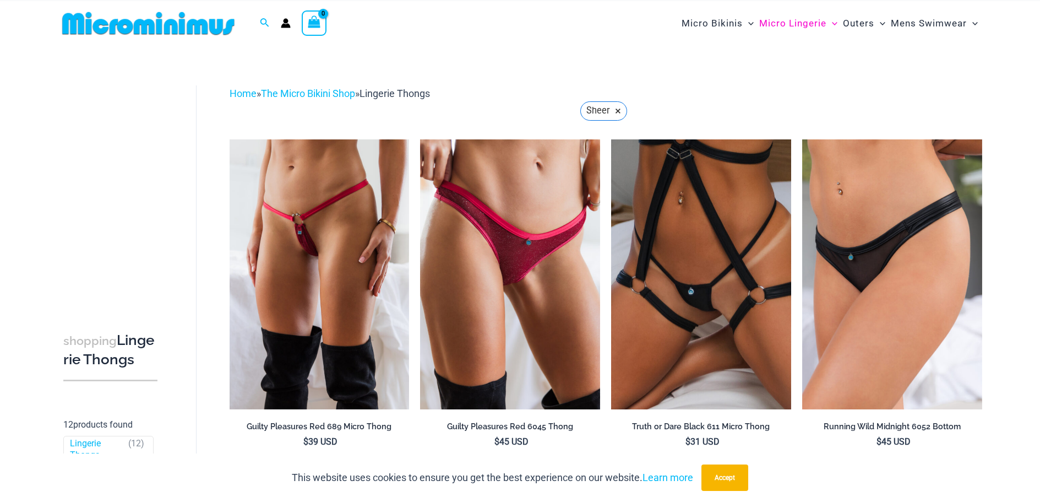
scroll to position [0, 0]
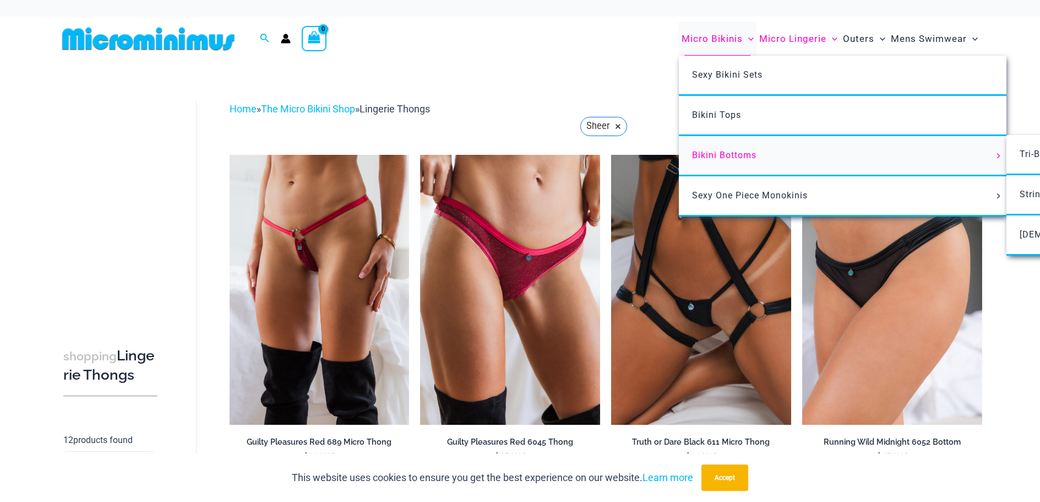
click at [704, 150] on span "Bikini Bottoms" at bounding box center [724, 155] width 64 height 10
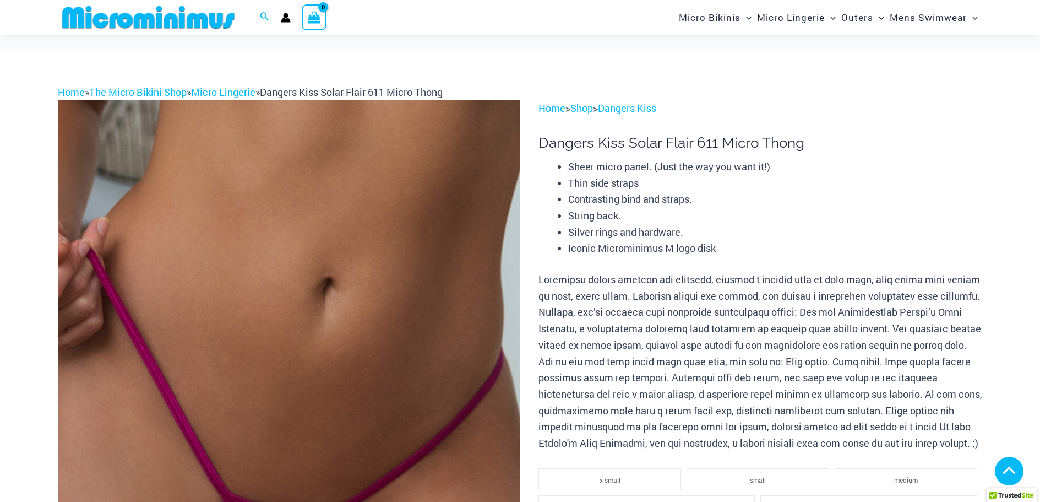
scroll to position [606, 0]
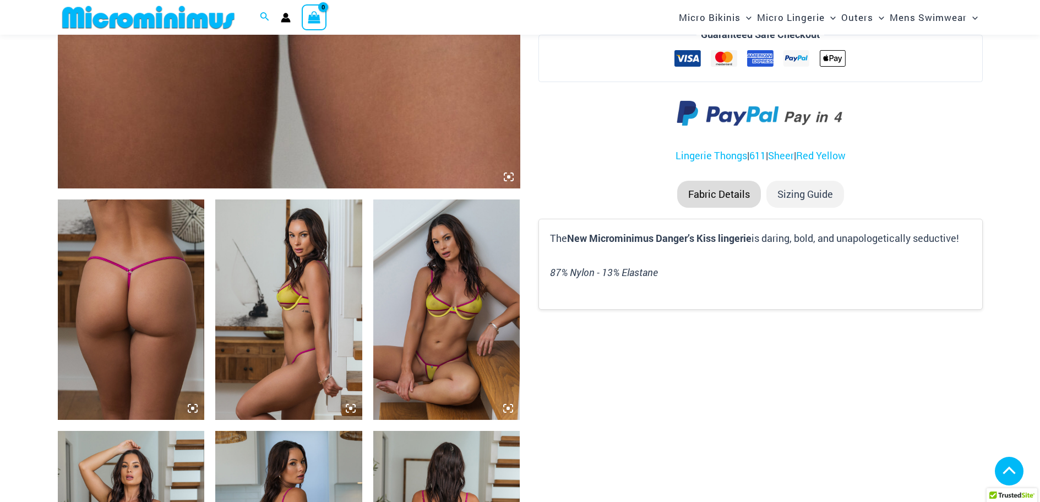
click at [412, 303] on img at bounding box center [446, 309] width 147 height 220
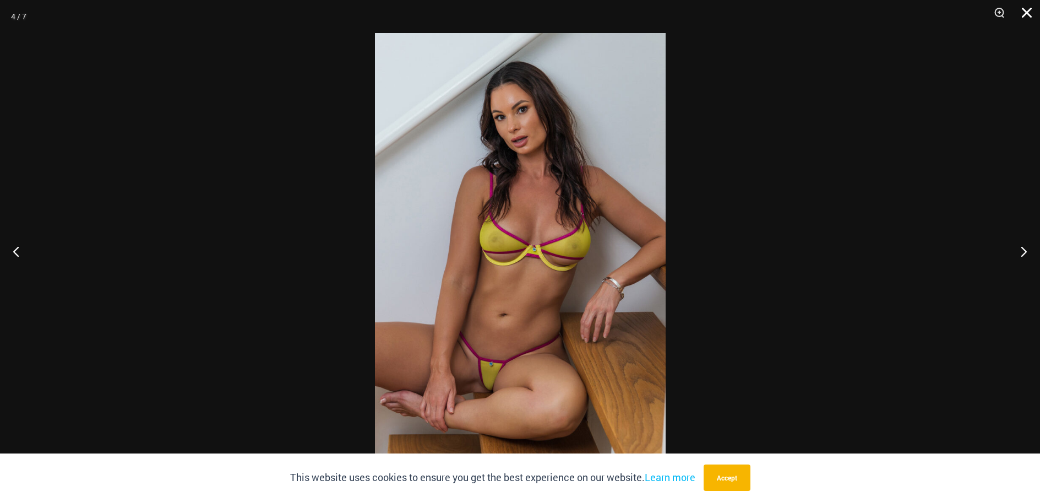
click at [1029, 10] on button "Close" at bounding box center [1023, 16] width 28 height 33
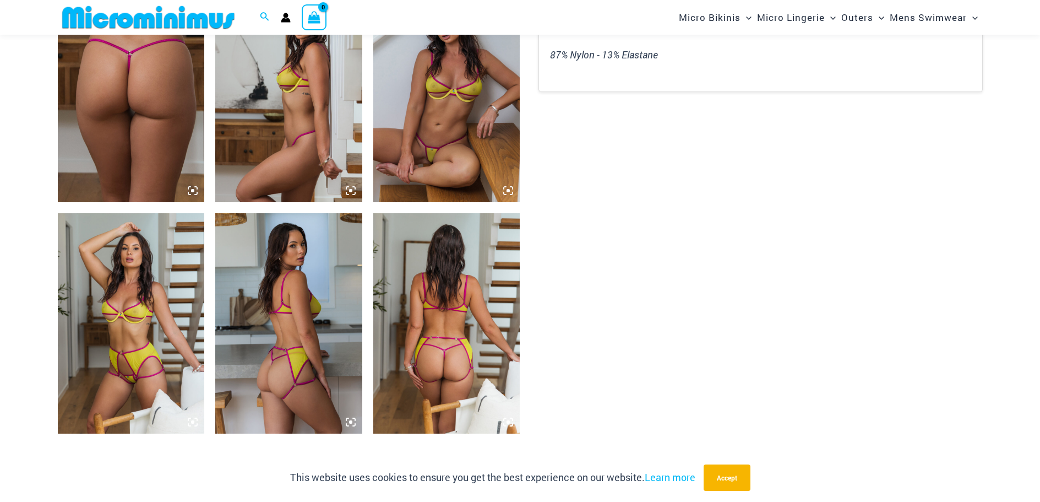
scroll to position [826, 0]
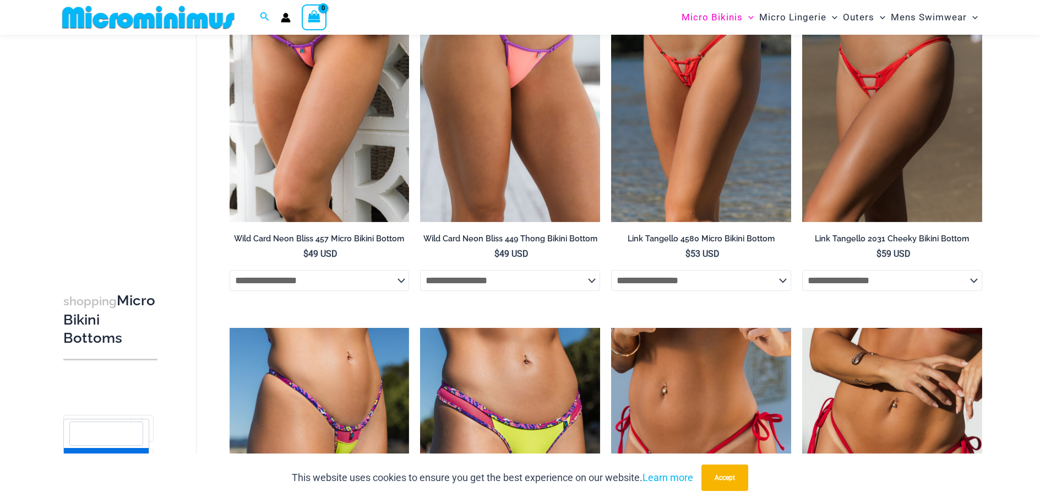
scroll to position [651, 0]
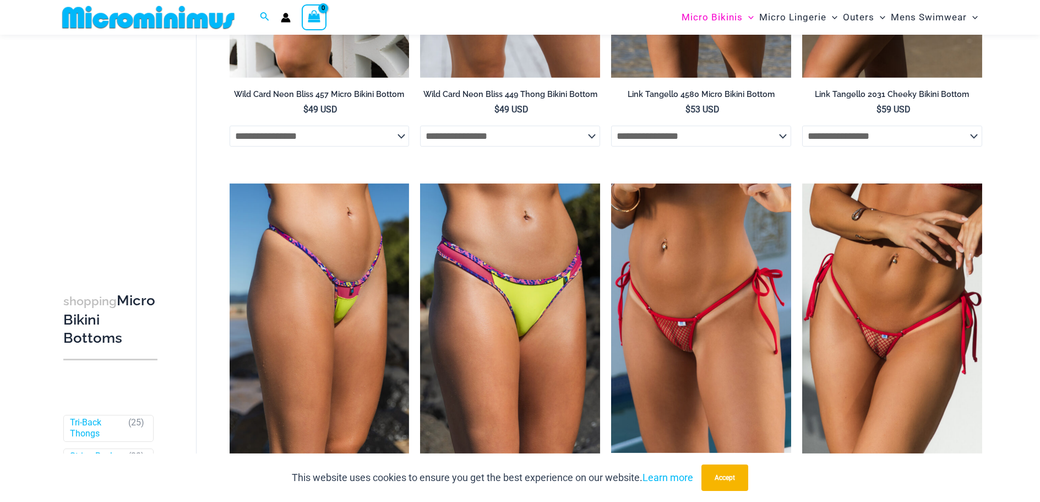
scroll to position [818, 0]
